Goal: Task Accomplishment & Management: Use online tool/utility

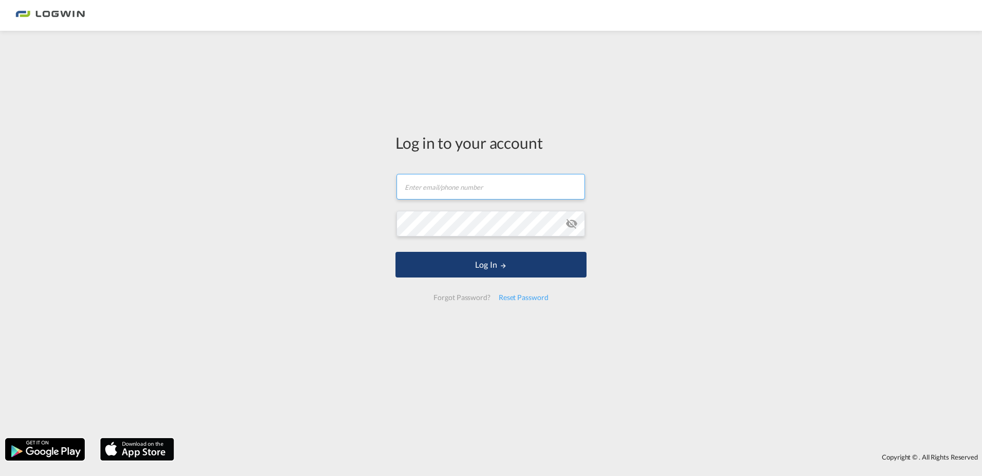
type input "[PERSON_NAME][EMAIL_ADDRESS][DOMAIN_NAME]"
click at [491, 273] on button "Log In" at bounding box center [490, 265] width 191 height 26
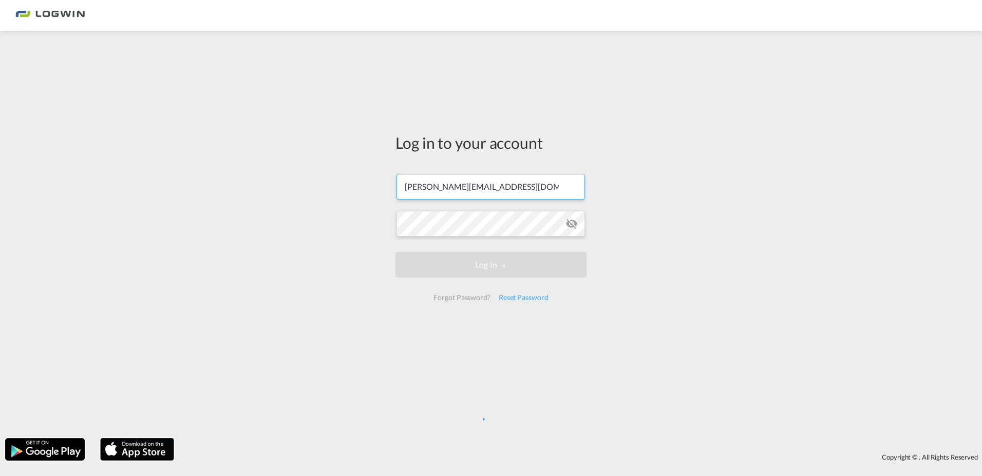
scroll to position [0, 4]
